Goal: Task Accomplishment & Management: Complete application form

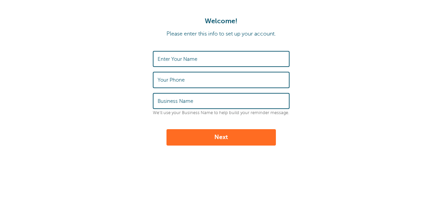
click at [179, 59] on label "Enter Your Name" at bounding box center [177, 59] width 40 height 6
click at [179, 59] on input "Enter Your Name" at bounding box center [220, 59] width 127 height 15
type input "[PERSON_NAME]"
click at [183, 82] on label "Your Phone" at bounding box center [170, 80] width 27 height 6
click at [183, 82] on input "Your Phone" at bounding box center [220, 79] width 127 height 15
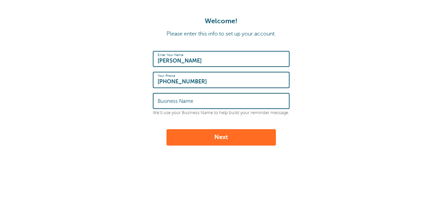
type input "763 486 8393"
click at [180, 98] on label "Business Name" at bounding box center [175, 101] width 36 height 6
click at [180, 98] on input "Business Name" at bounding box center [220, 101] width 127 height 15
type input "AO"
click at [219, 138] on button "Next" at bounding box center [220, 137] width 109 height 16
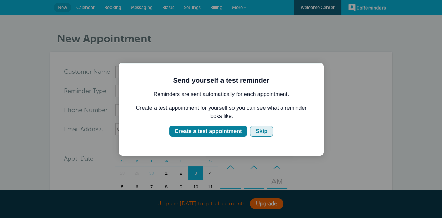
click at [260, 129] on div "Skip" at bounding box center [261, 131] width 12 height 8
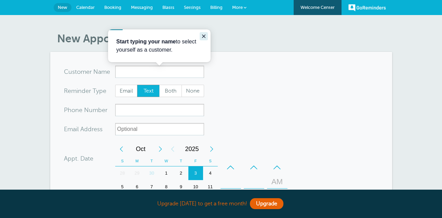
click at [205, 36] on icon "Close guide" at bounding box center [203, 35] width 5 height 5
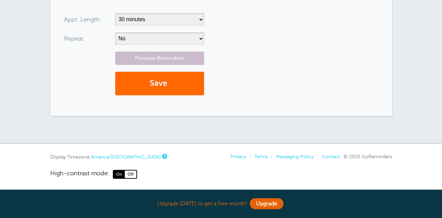
scroll to position [245, 0]
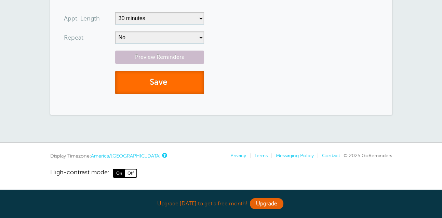
click at [166, 86] on button "Save" at bounding box center [159, 83] width 89 height 24
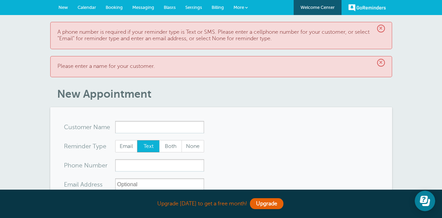
click at [349, 9] on link "GoReminders" at bounding box center [367, 7] width 38 height 15
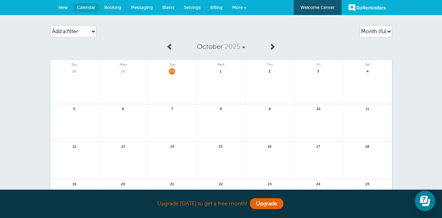
click at [63, 8] on span "New" at bounding box center [63, 7] width 10 height 5
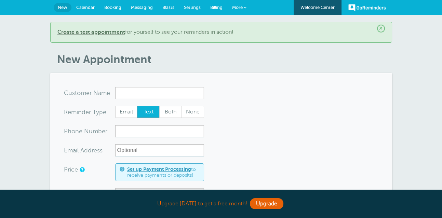
click at [68, 8] on link "New" at bounding box center [63, 7] width 18 height 9
